Goal: Task Accomplishment & Management: Manage account settings

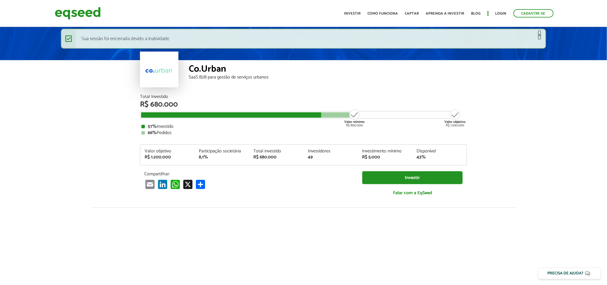
drag, startPoint x: 541, startPoint y: 34, endPoint x: 540, endPoint y: 37, distance: 3.5
click at [541, 34] on link "×" at bounding box center [539, 35] width 3 height 6
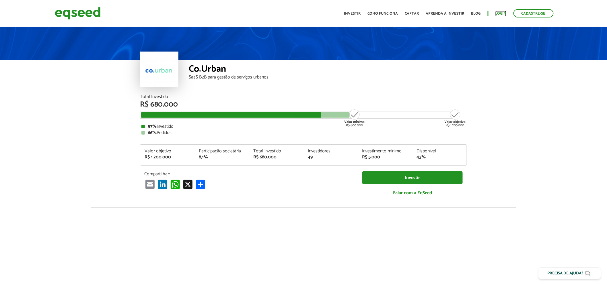
click at [501, 13] on link "Login" at bounding box center [500, 14] width 11 height 4
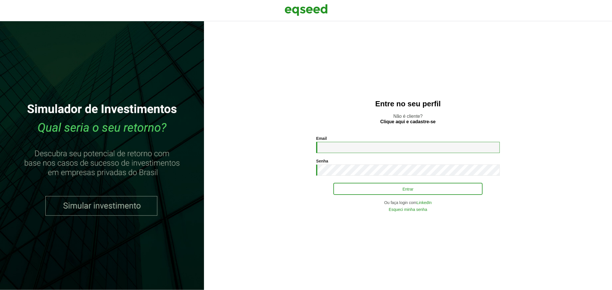
type input "**********"
click at [352, 190] on button "Entrar" at bounding box center [407, 189] width 149 height 11
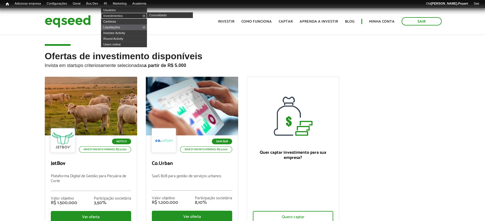
click at [111, 15] on link "Investimentos" at bounding box center [124, 16] width 46 height 6
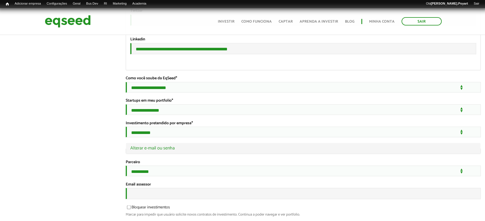
scroll to position [1097, 0]
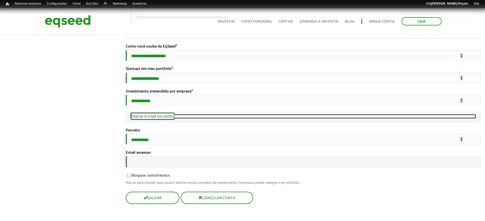
click at [141, 114] on link "Ocultar Alterar e-mail ou senha" at bounding box center [303, 116] width 346 height 5
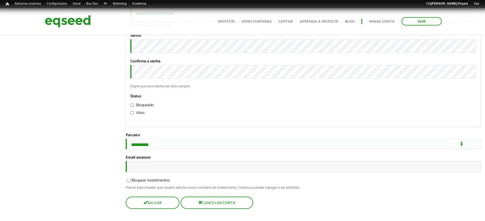
scroll to position [1262, 0]
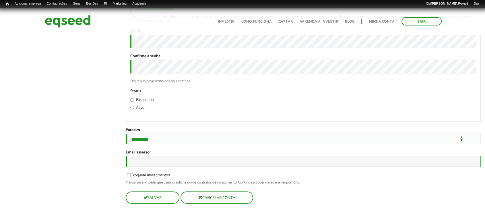
click at [145, 163] on input "Email assessor" at bounding box center [303, 161] width 355 height 11
type input "**********"
click at [161, 203] on button "Salvar" at bounding box center [152, 198] width 53 height 11
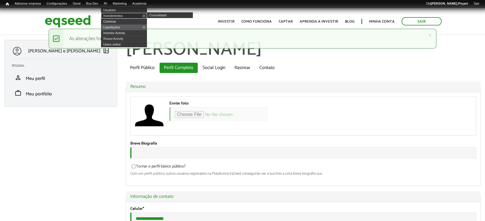
click at [117, 15] on link "Investimentos" at bounding box center [124, 16] width 46 height 6
